Goal: Use online tool/utility: Utilize a website feature to perform a specific function

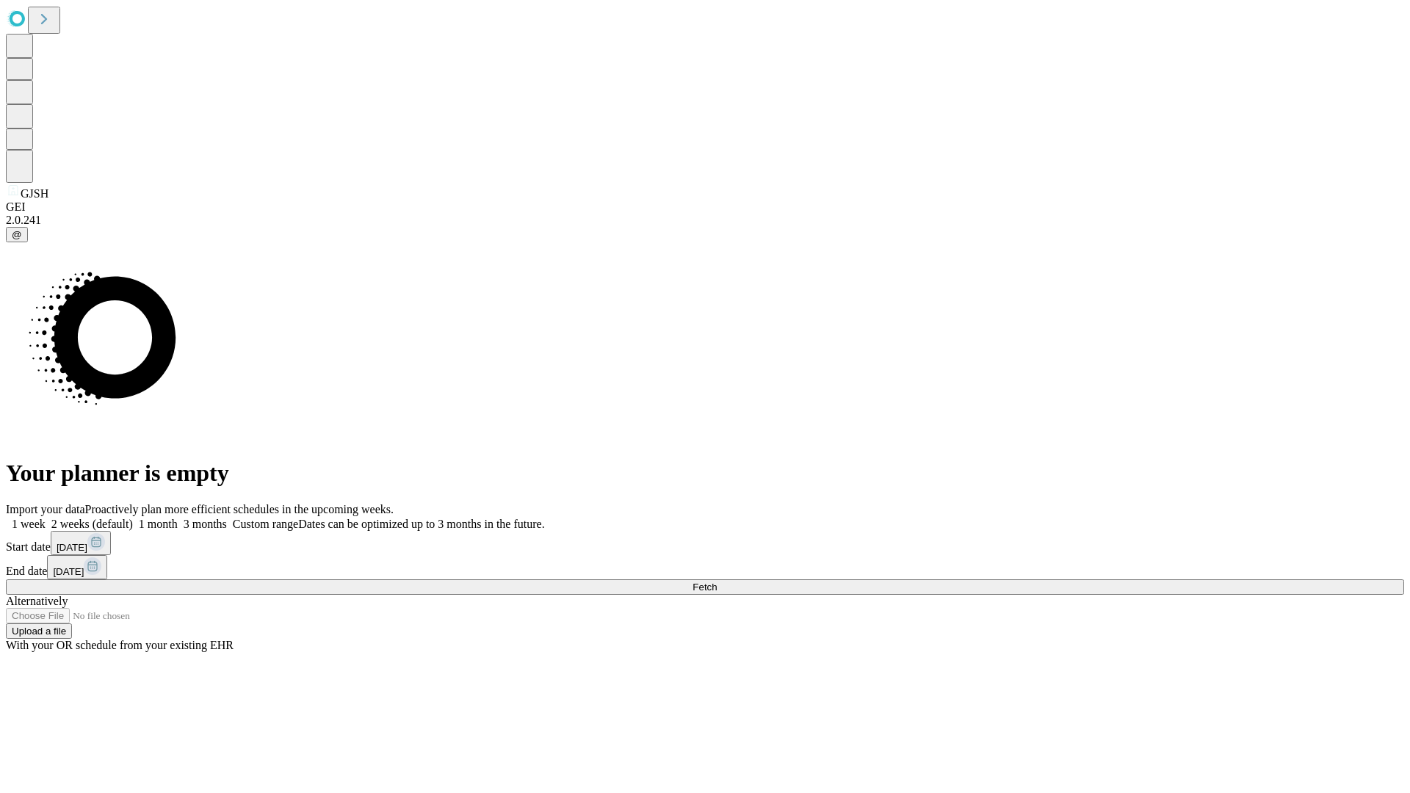
click at [717, 582] on span "Fetch" at bounding box center [704, 587] width 24 height 11
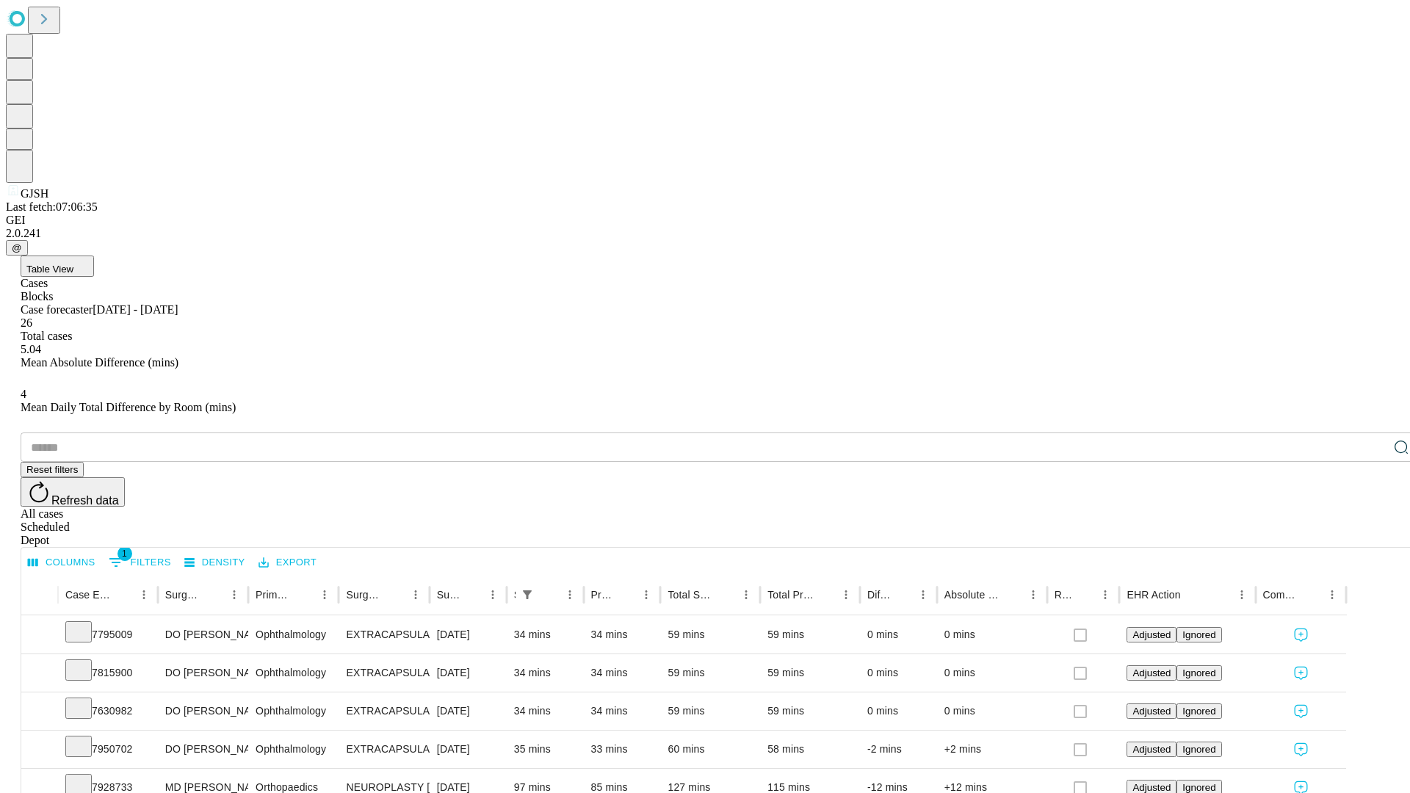
click at [1372, 534] on div "Depot" at bounding box center [720, 540] width 1398 height 13
